Goal: Task Accomplishment & Management: Use online tool/utility

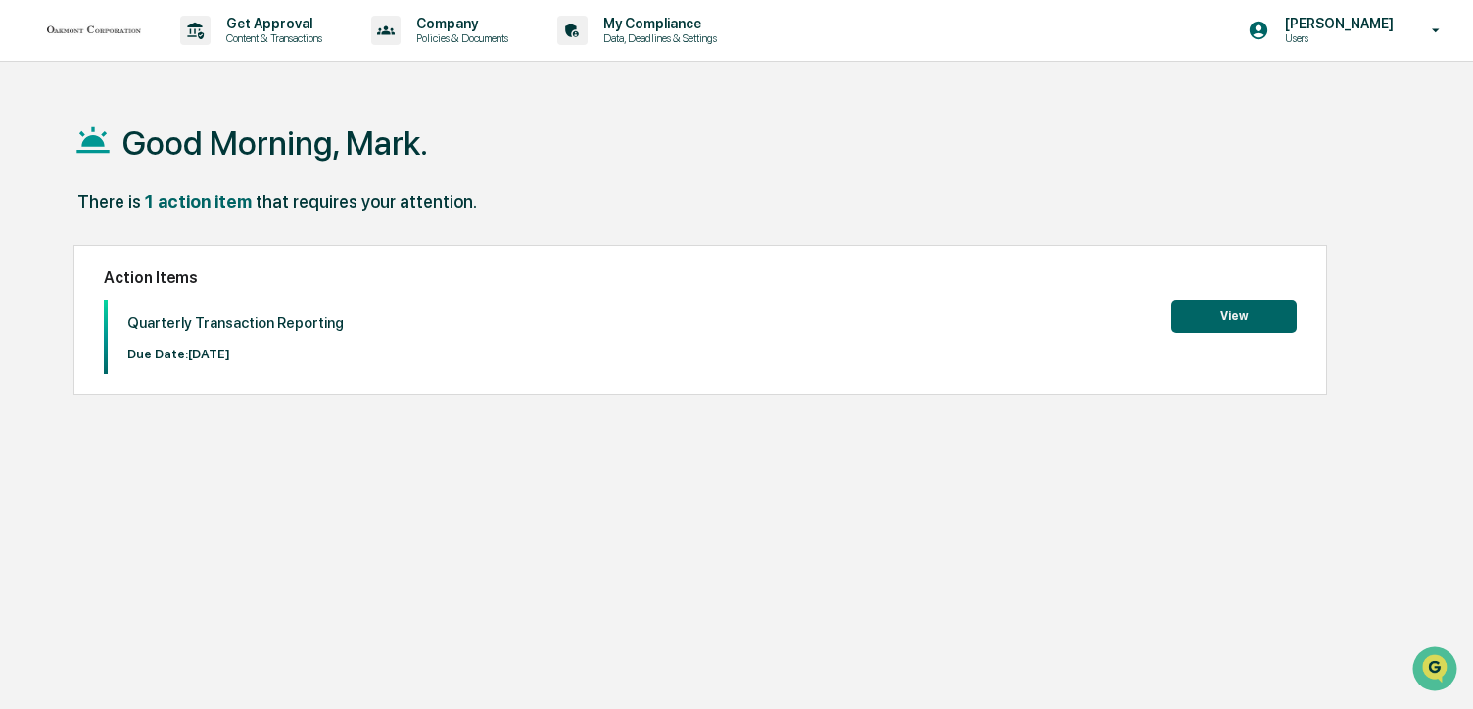
click at [1269, 316] on button "View" at bounding box center [1233, 316] width 125 height 33
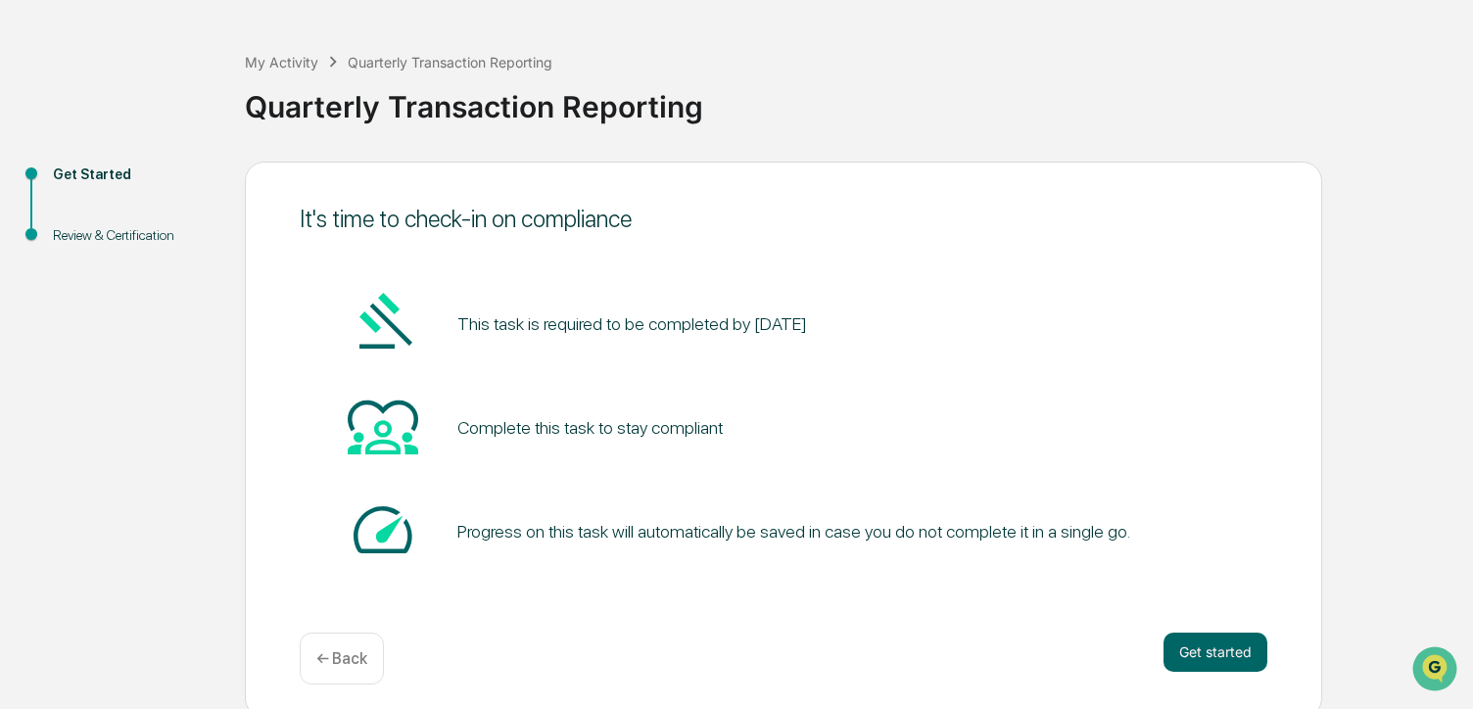
scroll to position [78, 0]
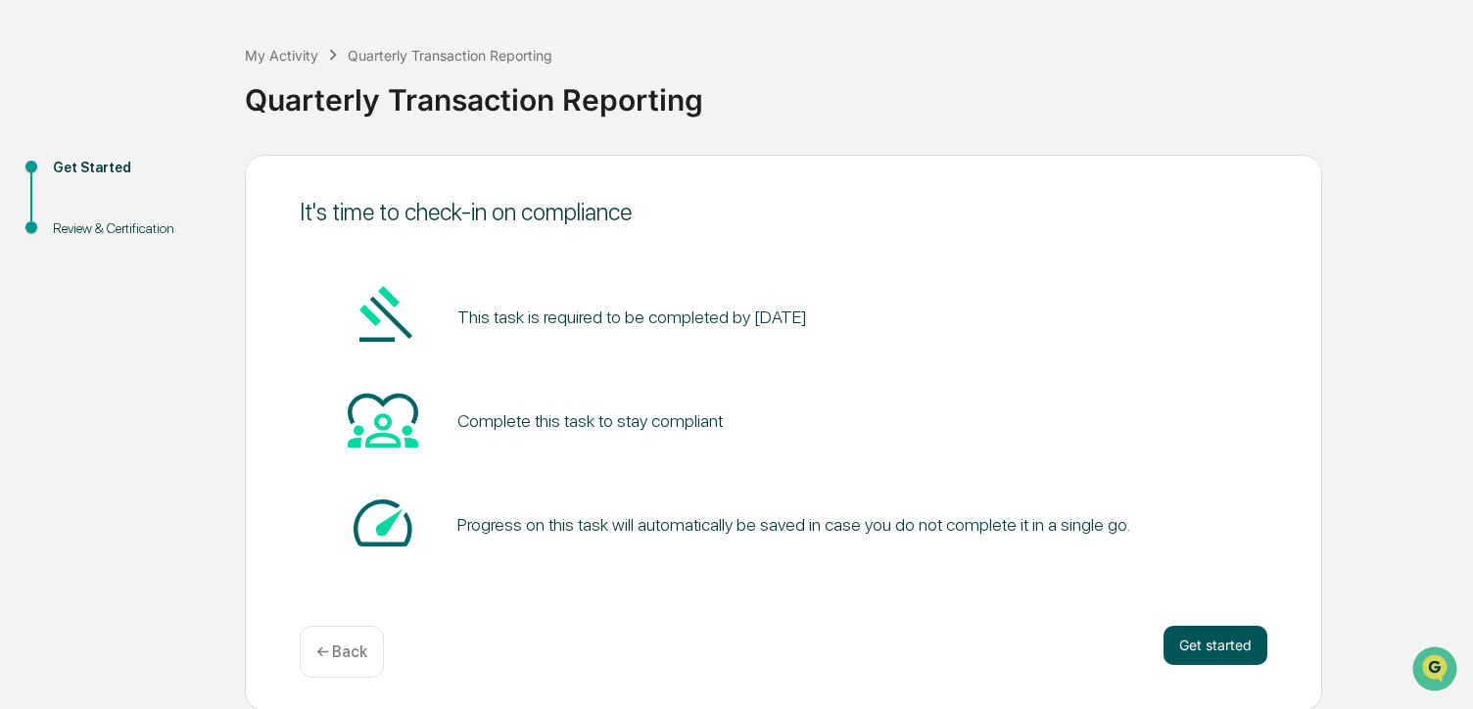
click at [1214, 656] on button "Get started" at bounding box center [1215, 645] width 104 height 39
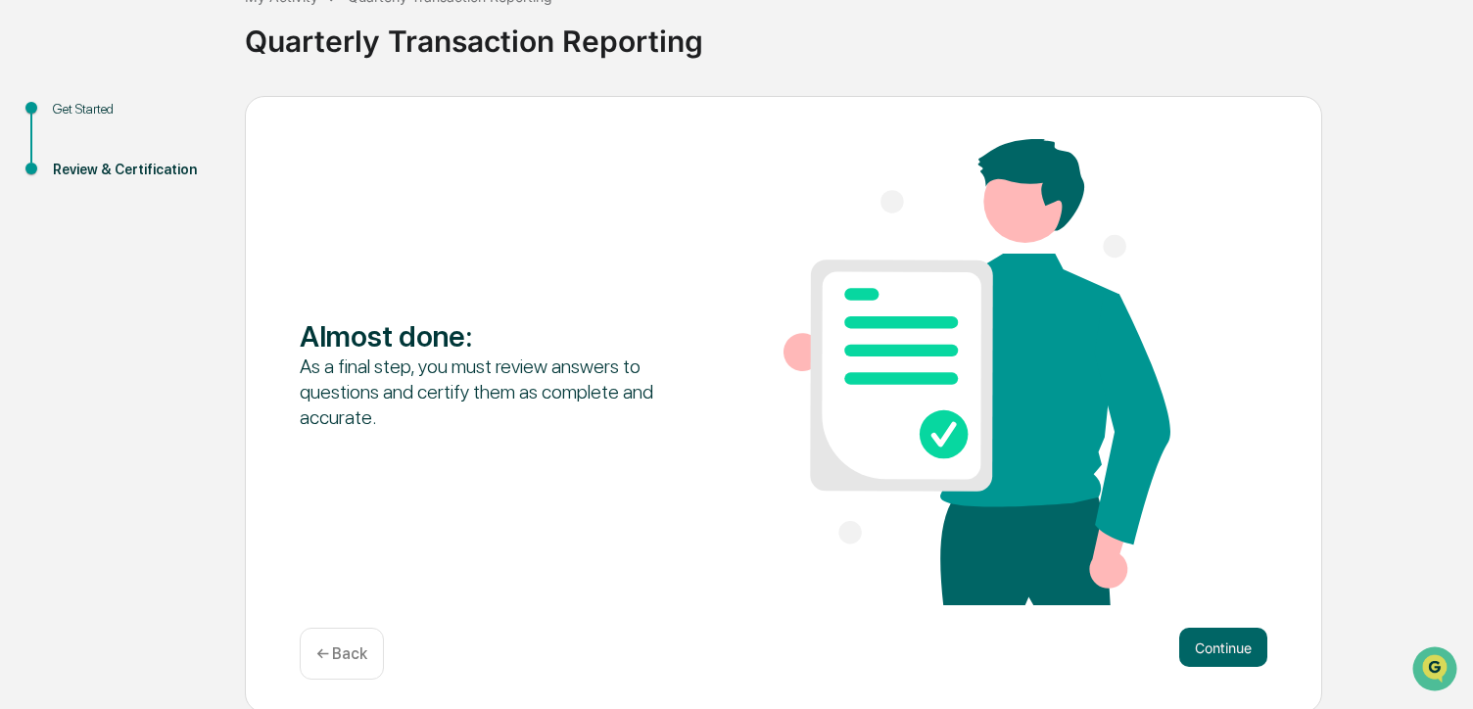
scroll to position [141, 0]
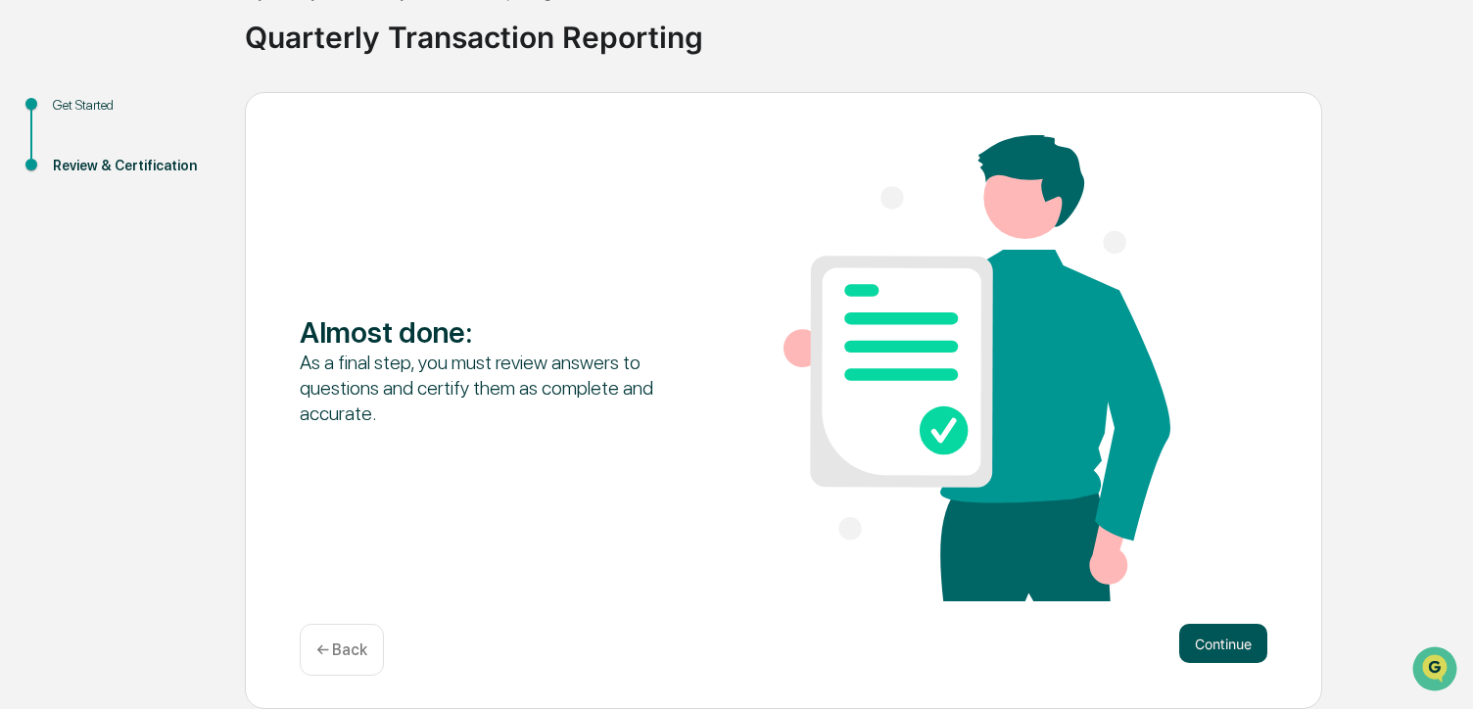
click at [1199, 639] on button "Continue" at bounding box center [1223, 643] width 88 height 39
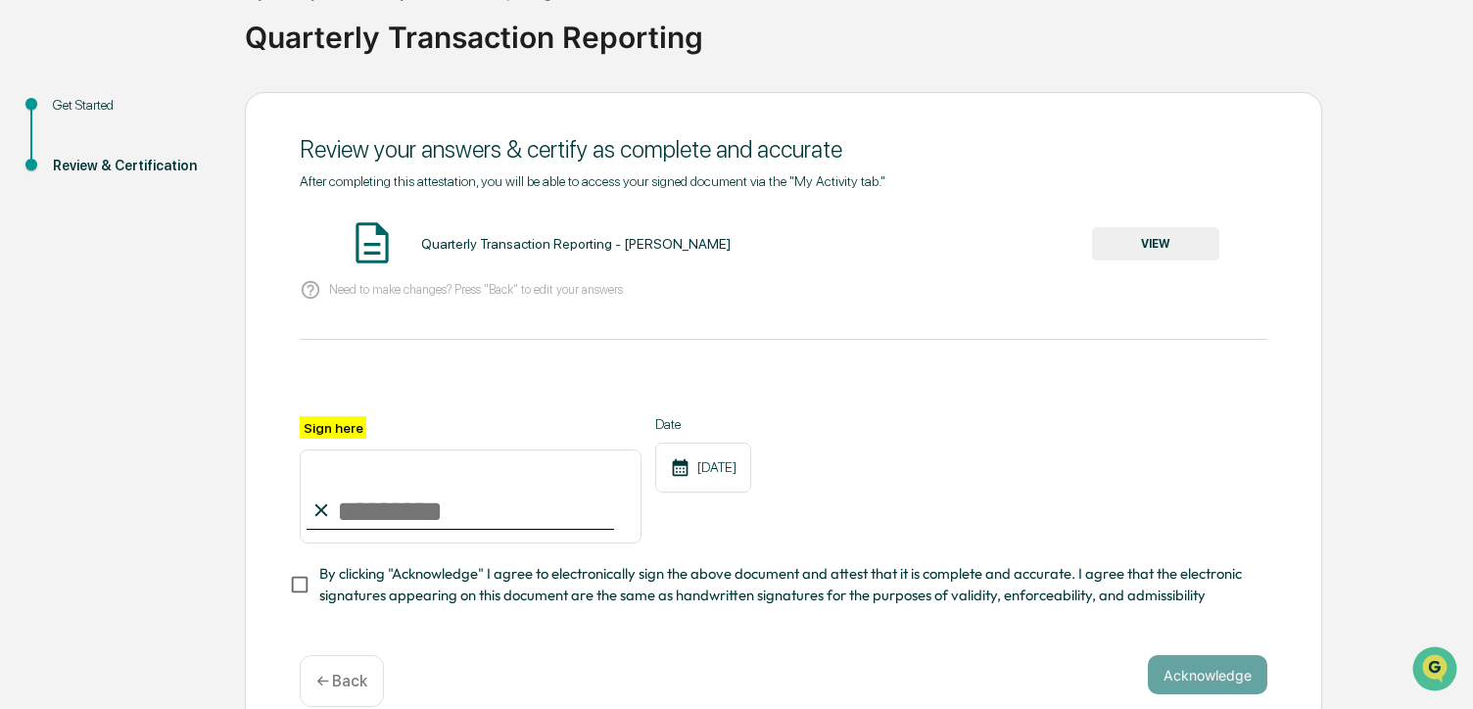
scroll to position [179, 0]
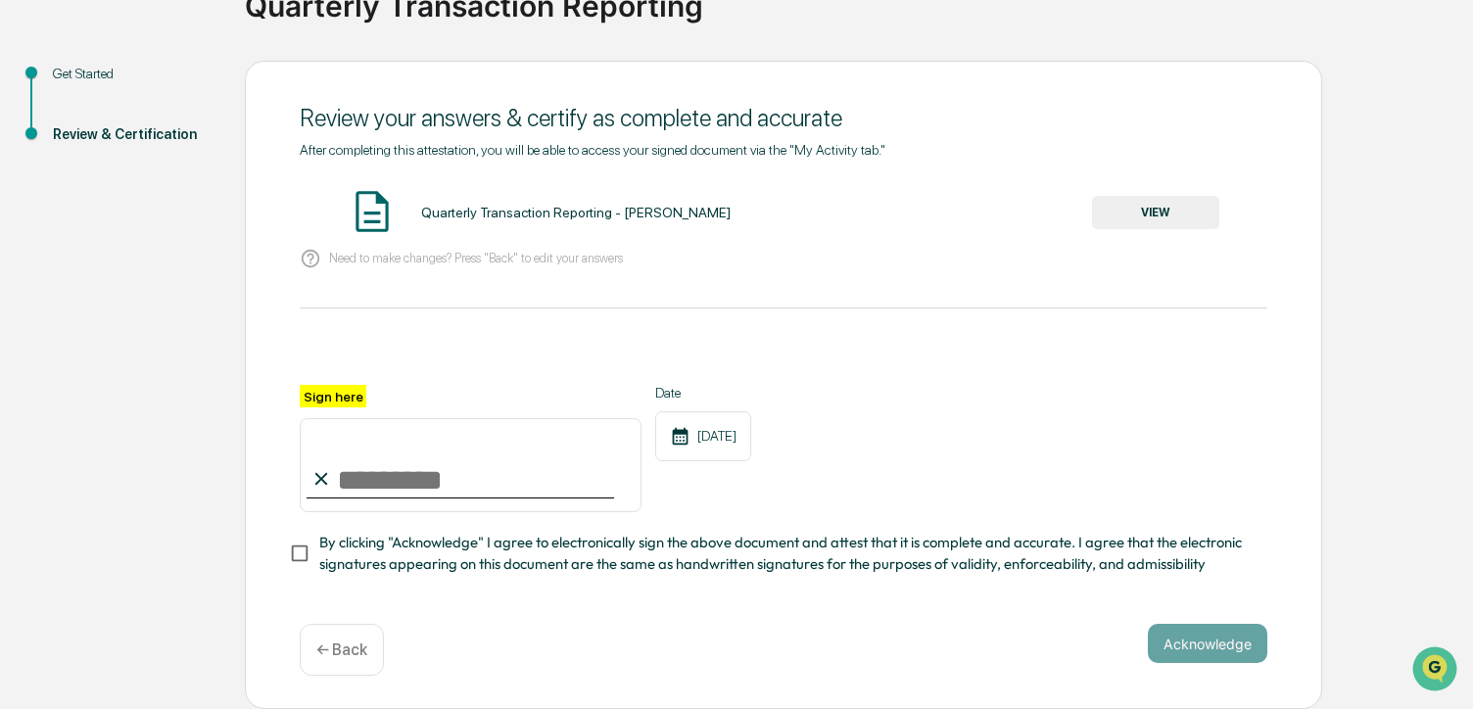
click at [372, 477] on input "Sign here" at bounding box center [471, 465] width 342 height 94
type input "**********"
click at [1194, 645] on button "Acknowledge" at bounding box center [1207, 643] width 119 height 39
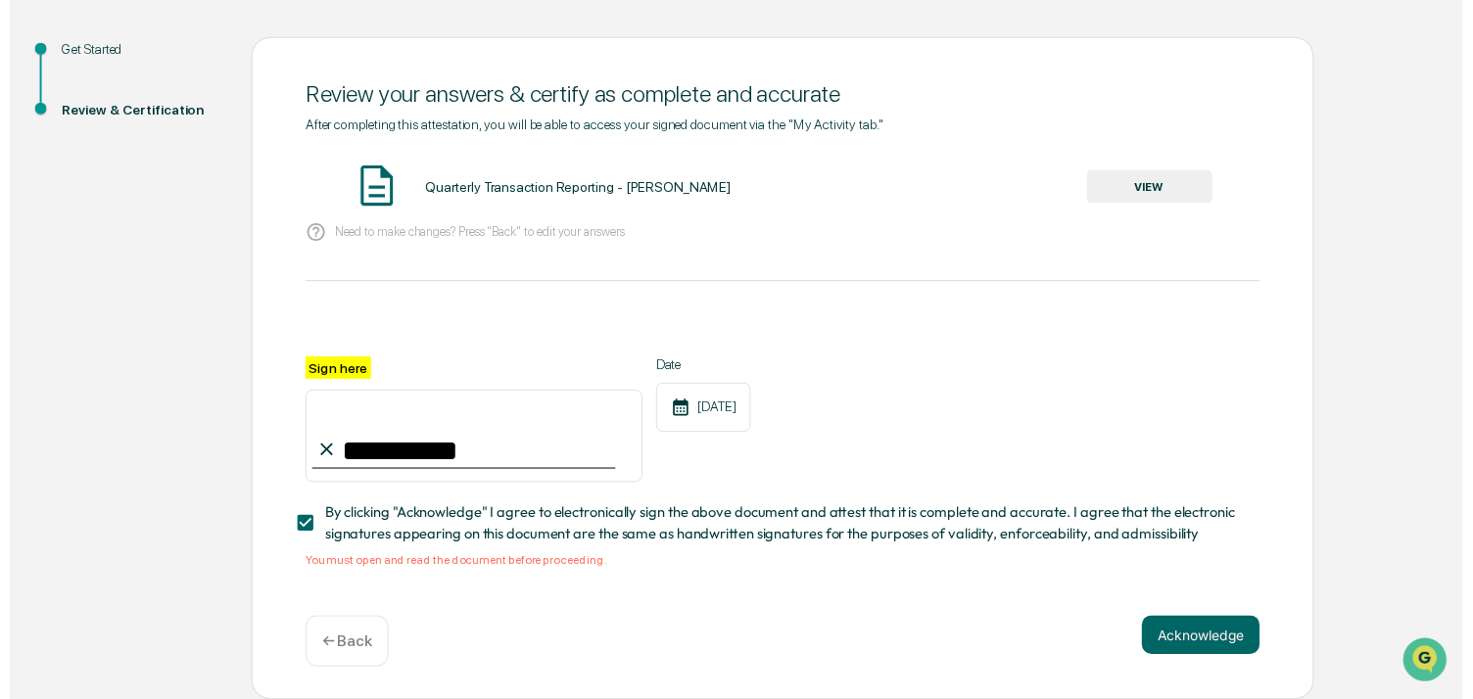
scroll to position [203, 0]
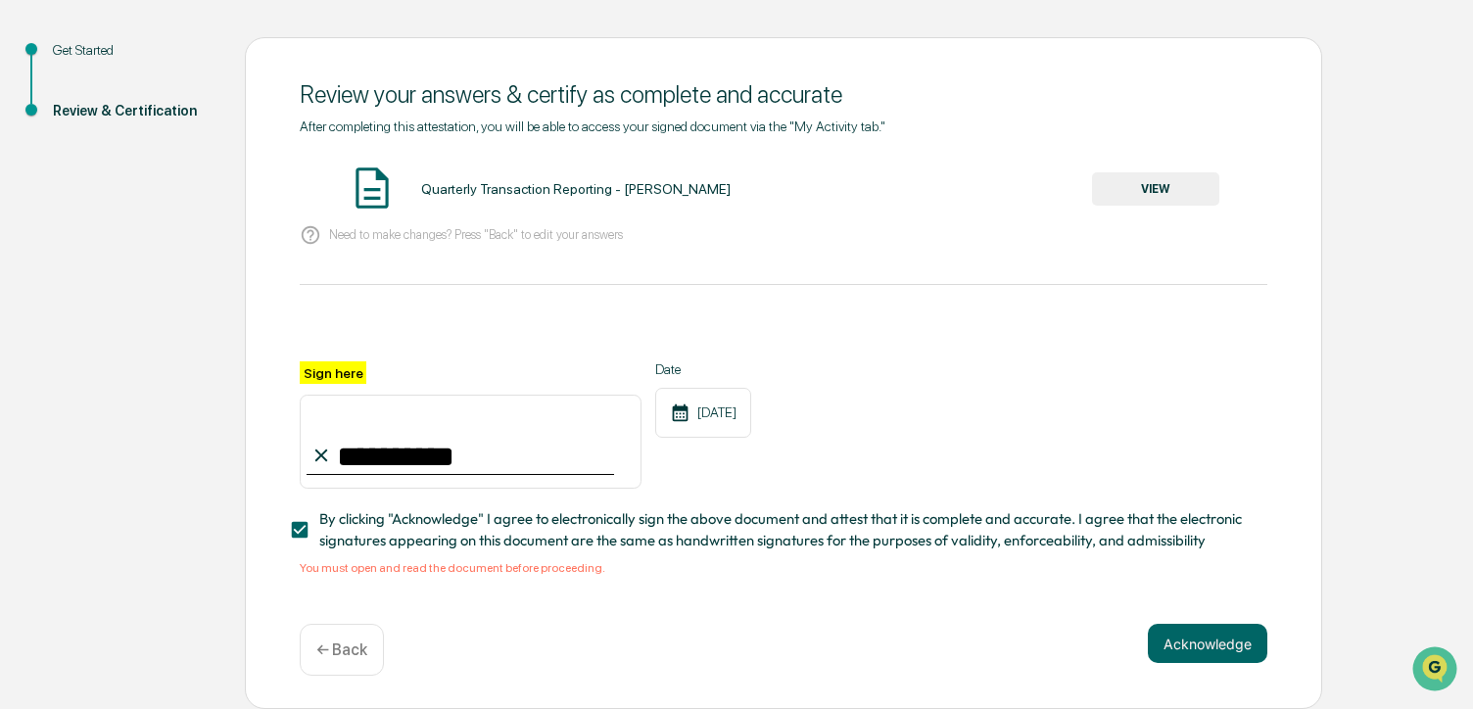
click at [1191, 180] on button "VIEW" at bounding box center [1155, 188] width 127 height 33
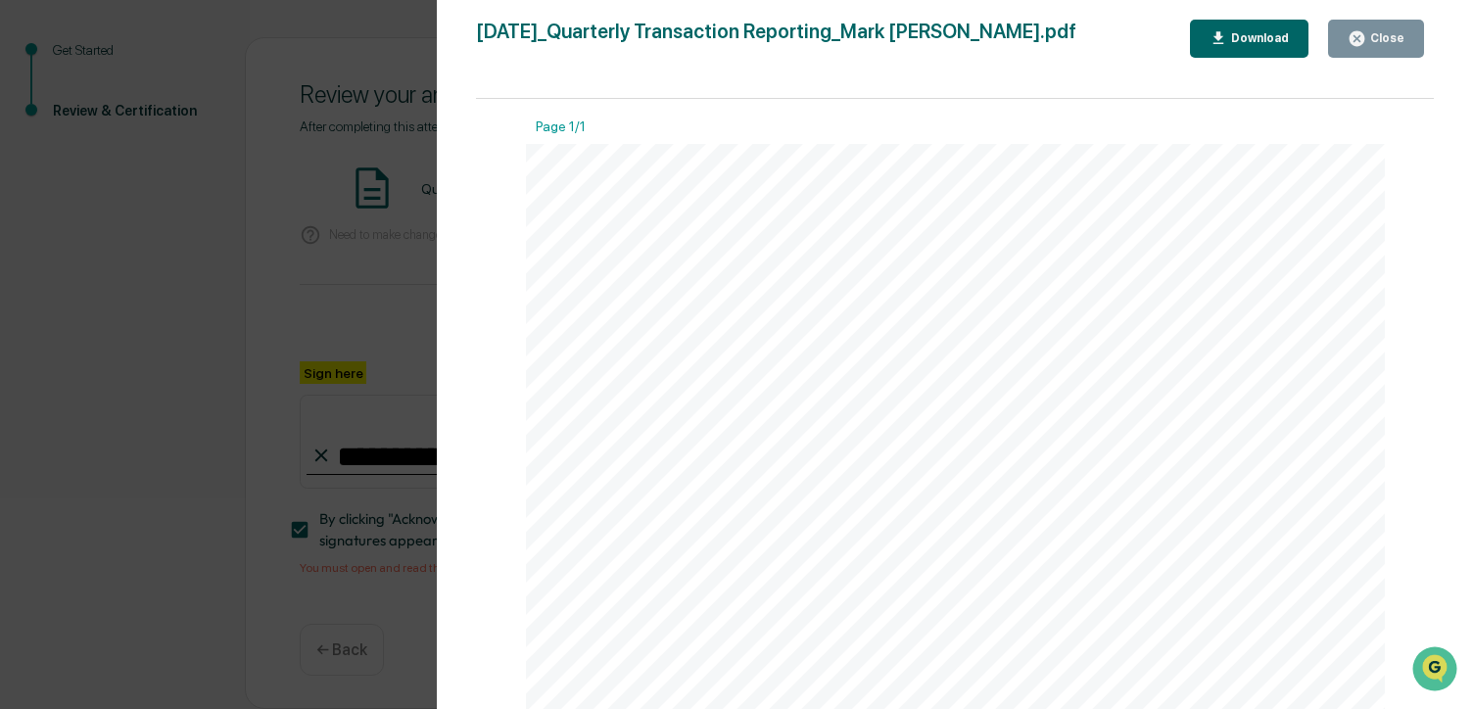
click at [620, 322] on span "Quarterly" at bounding box center [621, 326] width 105 height 24
click at [1382, 38] on div "Close" at bounding box center [1385, 38] width 38 height 14
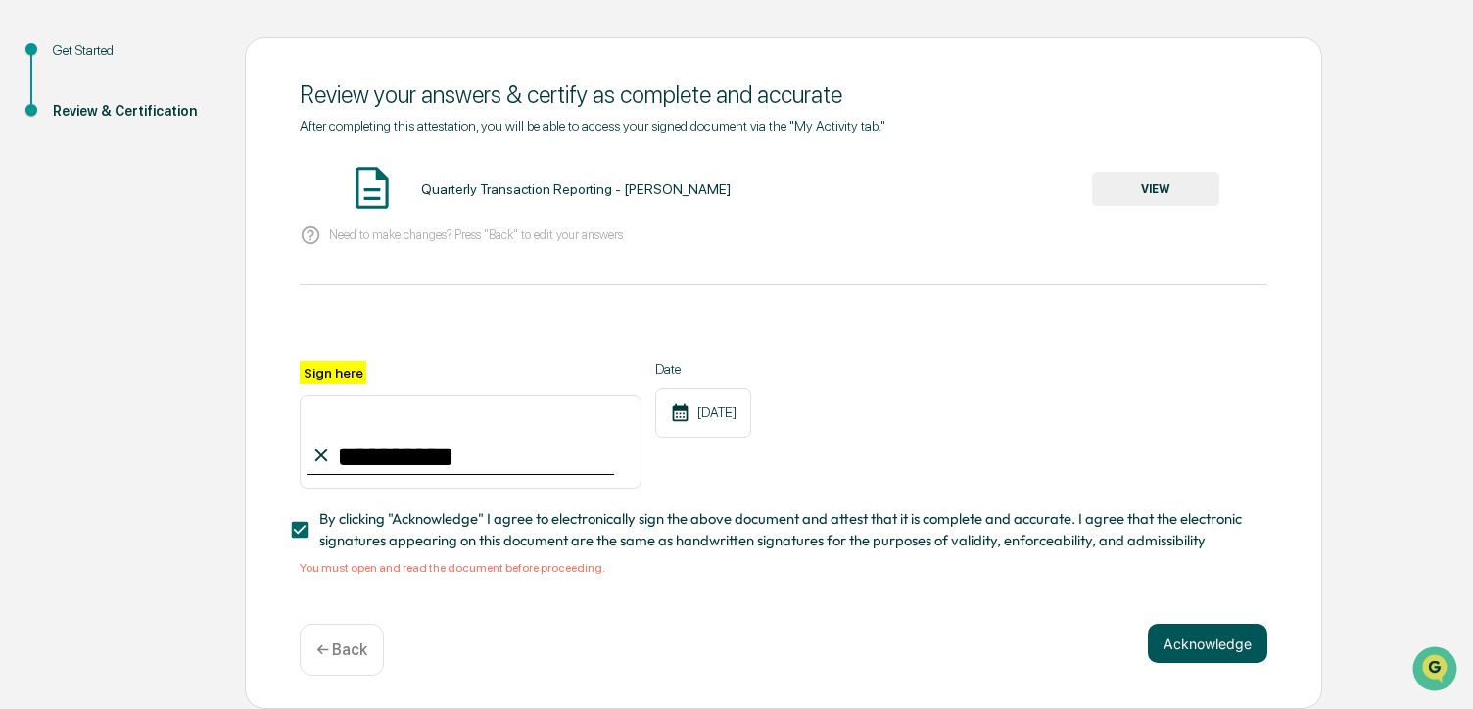
click at [1179, 645] on button "Acknowledge" at bounding box center [1207, 643] width 119 height 39
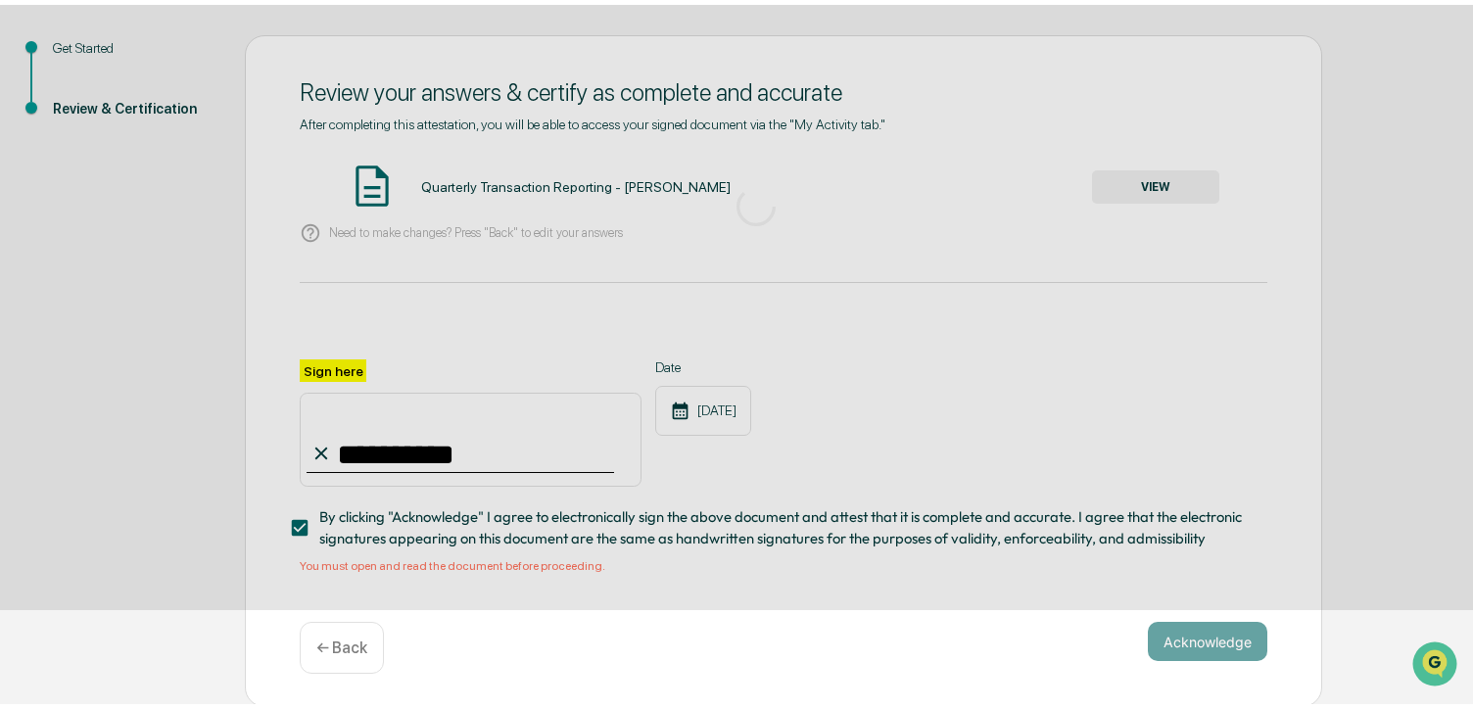
scroll to position [78, 0]
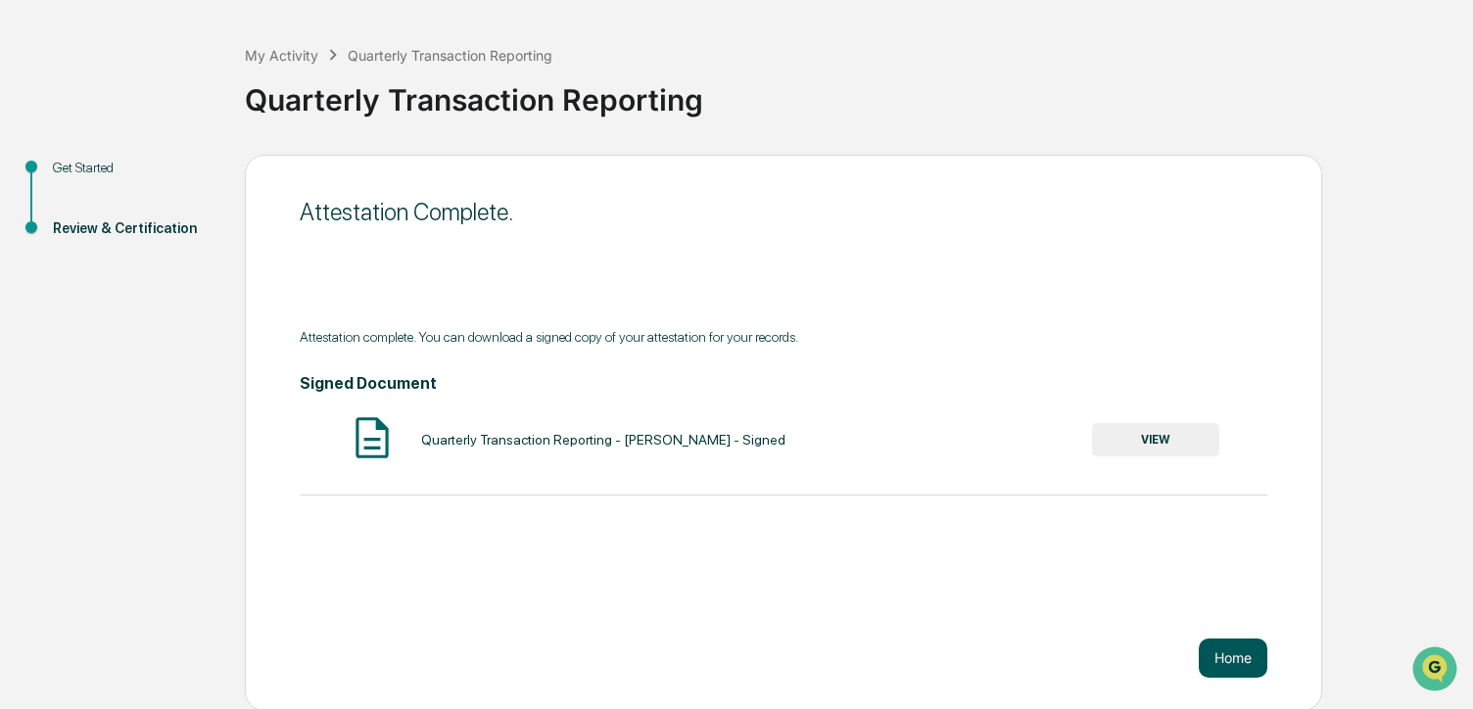
click at [1237, 654] on button "Home" at bounding box center [1233, 658] width 69 height 39
